Goal: Transaction & Acquisition: Purchase product/service

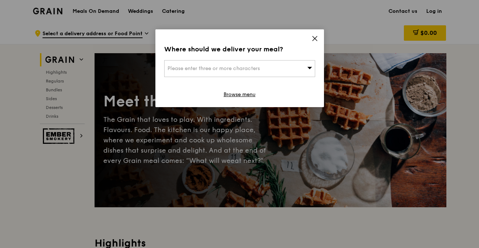
click at [309, 74] on div "Please enter three or more characters" at bounding box center [239, 68] width 151 height 17
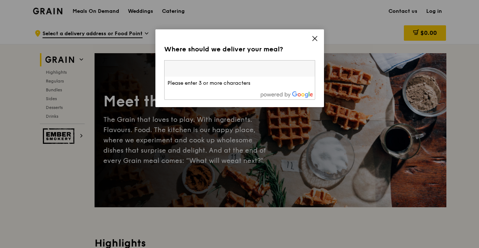
click at [312, 38] on icon at bounding box center [315, 38] width 7 height 7
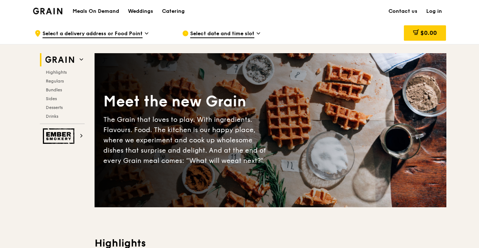
click at [124, 29] on div ".cls-1 { fill: none; stroke: #fff; stroke-linecap: round; stroke-linejoin: roun…" at bounding box center [102, 33] width 136 height 22
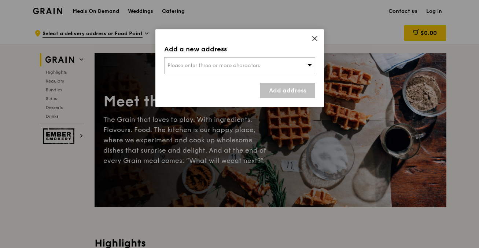
click at [221, 64] on span "Please enter three or more characters" at bounding box center [214, 65] width 92 height 6
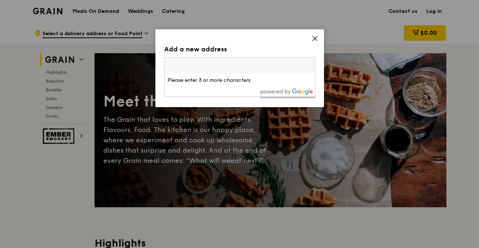
click at [222, 67] on input "search" at bounding box center [240, 66] width 150 height 16
click at [227, 58] on input "search" at bounding box center [240, 66] width 150 height 16
paste input "139691"
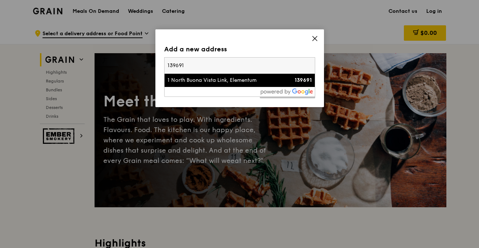
type input "139691"
click at [209, 83] on div "1 North Buona Vista Link, Elementum" at bounding box center [222, 80] width 109 height 7
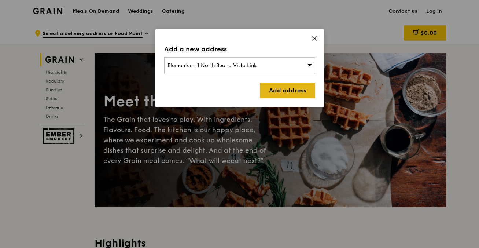
click at [289, 92] on link "Add address" at bounding box center [287, 90] width 55 height 15
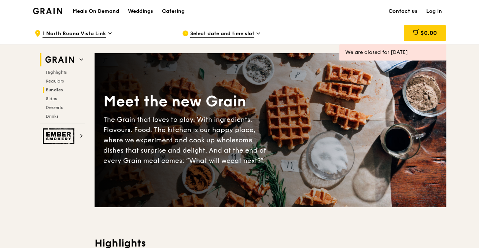
click at [56, 88] on span "Bundles" at bounding box center [54, 89] width 17 height 5
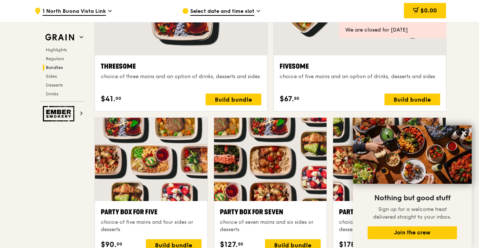
scroll to position [1477, 0]
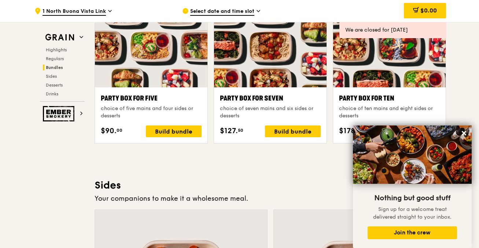
click at [372, 30] on div "We are closed for [DATE]" at bounding box center [392, 29] width 95 height 7
click at [464, 132] on icon at bounding box center [464, 133] width 4 height 4
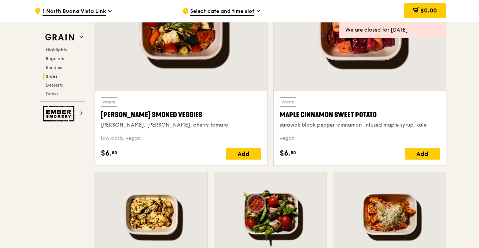
scroll to position [1843, 0]
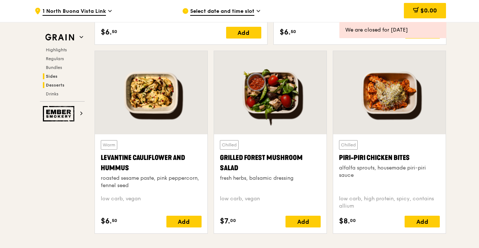
click at [48, 84] on span "Desserts" at bounding box center [55, 84] width 19 height 5
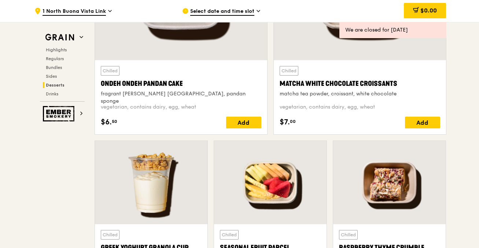
scroll to position [2143, 0]
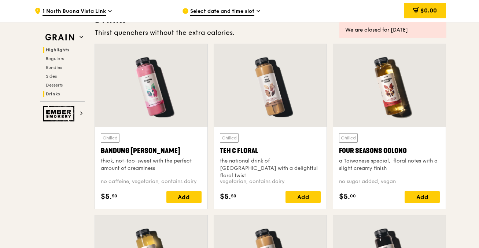
click at [51, 47] on span "Highlights" at bounding box center [57, 49] width 23 height 5
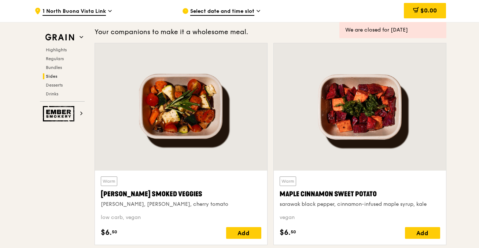
scroll to position [1734, 0]
